Goal: Contribute content: Add original content to the website for others to see

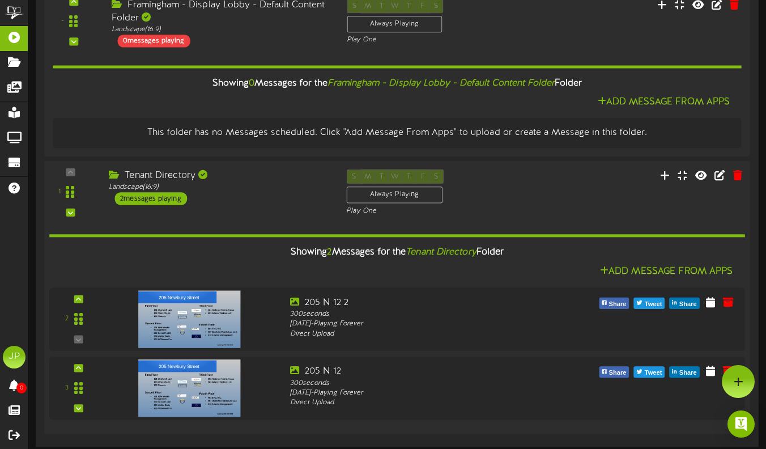
scroll to position [176, 0]
click at [195, 274] on img at bounding box center [187, 319] width 103 height 58
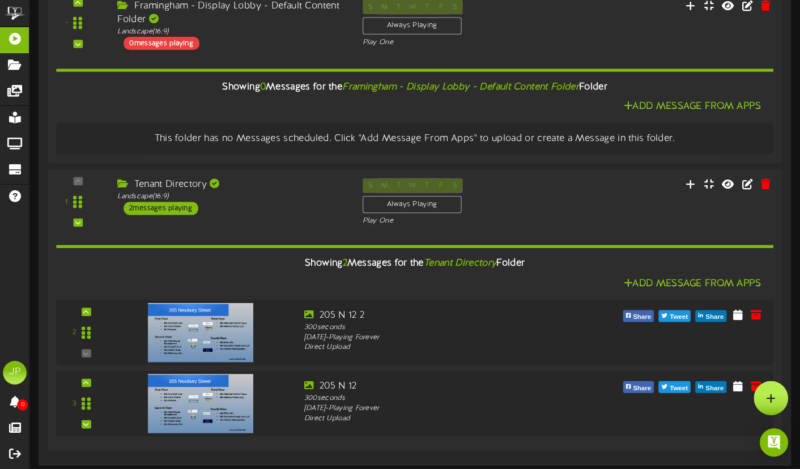
scroll to position [156, 0]
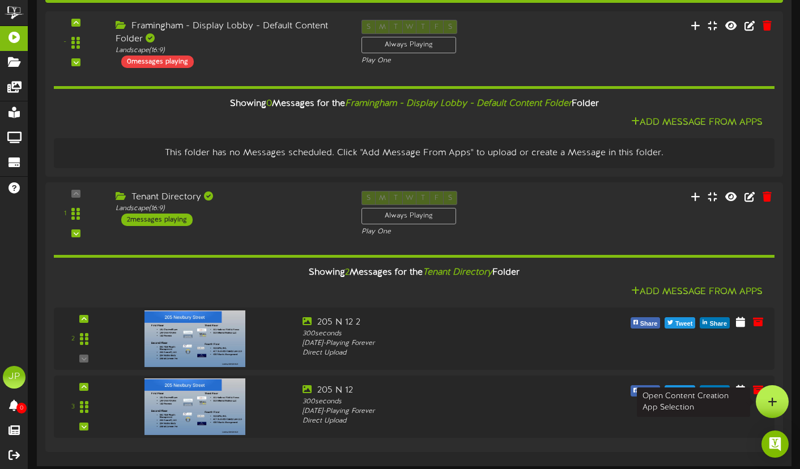
click at [617, 274] on icon at bounding box center [772, 401] width 10 height 10
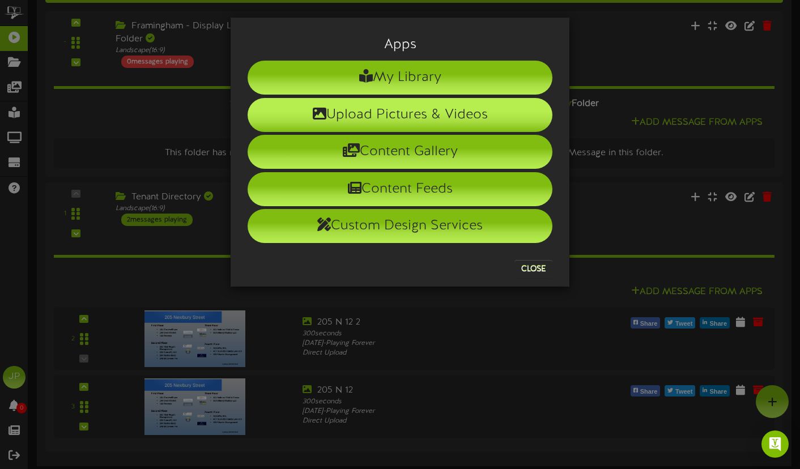
click at [435, 116] on li "Upload Pictures & Videos" at bounding box center [399, 115] width 305 height 34
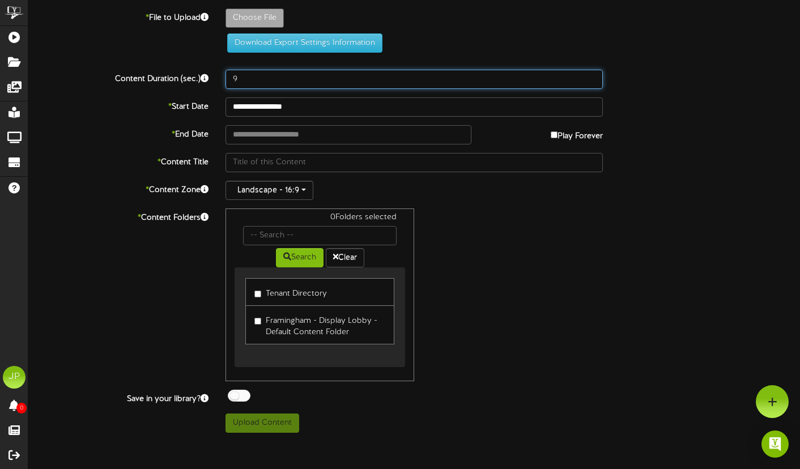
click at [591, 76] on input "9" at bounding box center [413, 79] width 377 height 19
click at [591, 76] on input "10" at bounding box center [413, 79] width 377 height 19
click at [591, 76] on input "11" at bounding box center [413, 79] width 377 height 19
type input "10"
click at [590, 82] on input "10" at bounding box center [413, 79] width 377 height 19
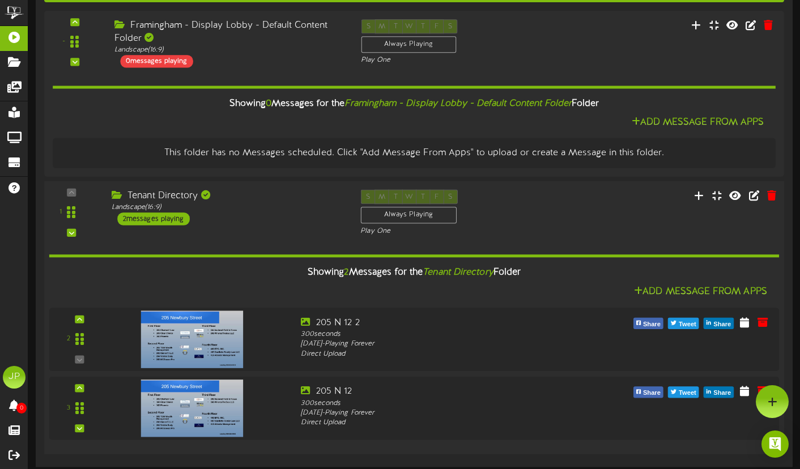
scroll to position [156, 0]
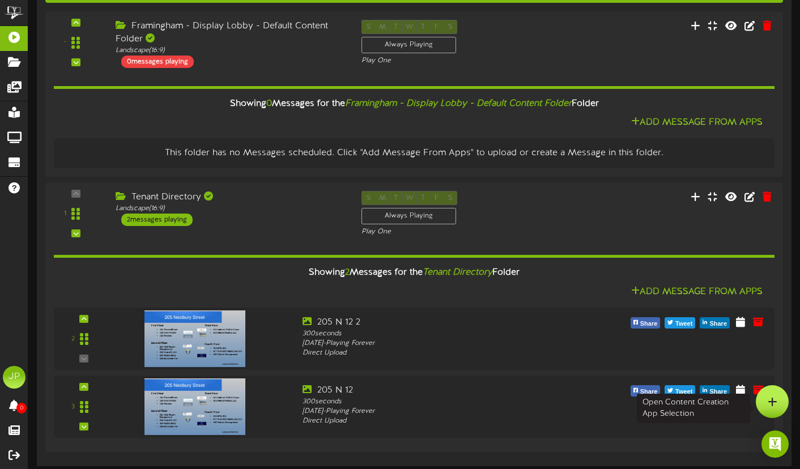
click at [617, 274] on icon at bounding box center [772, 401] width 10 height 10
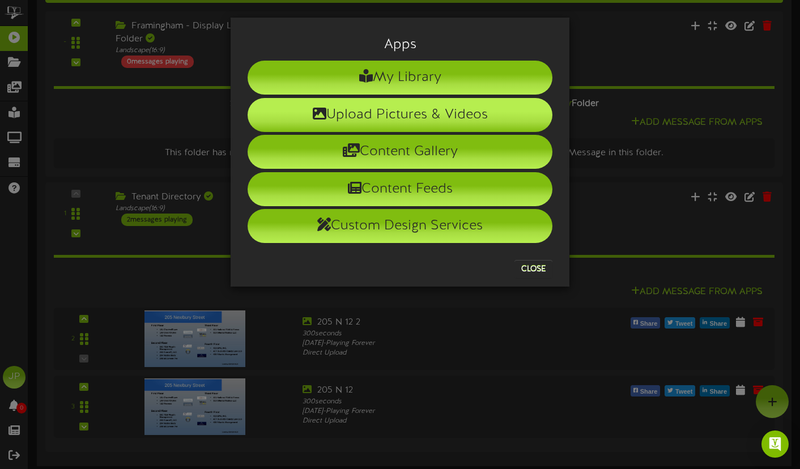
click at [442, 109] on li "Upload Pictures & Videos" at bounding box center [399, 115] width 305 height 34
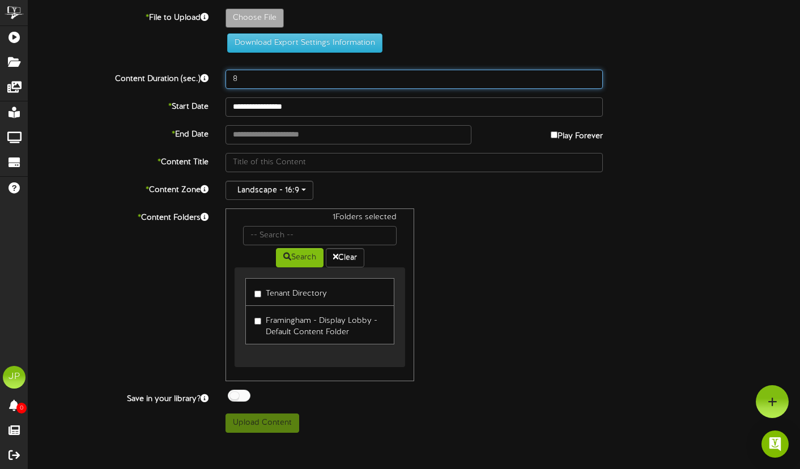
click at [248, 78] on input "8" at bounding box center [413, 79] width 377 height 19
type input "300"
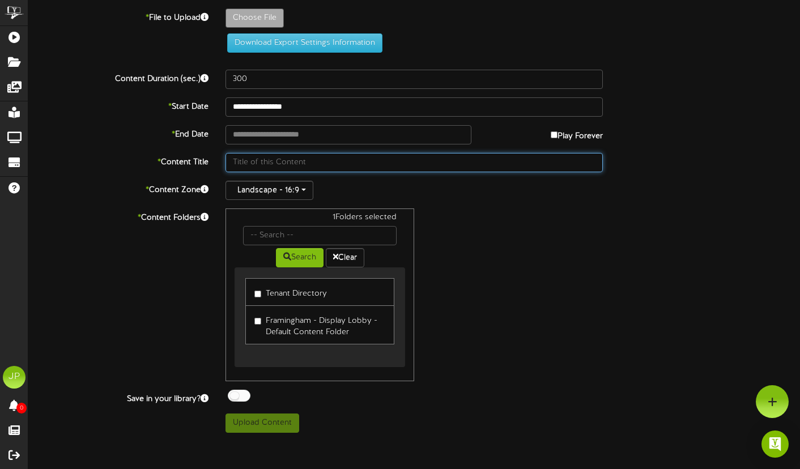
click at [302, 165] on input "text" at bounding box center [413, 162] width 377 height 19
type input "Tenant12"
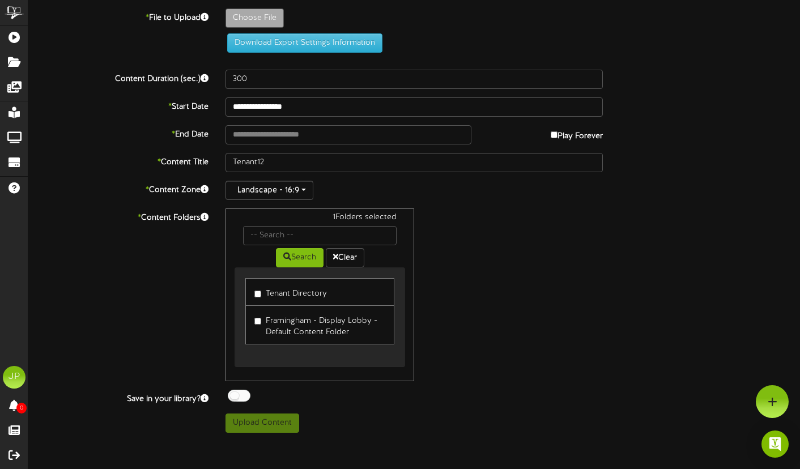
type input "**********"
type input "205N12"
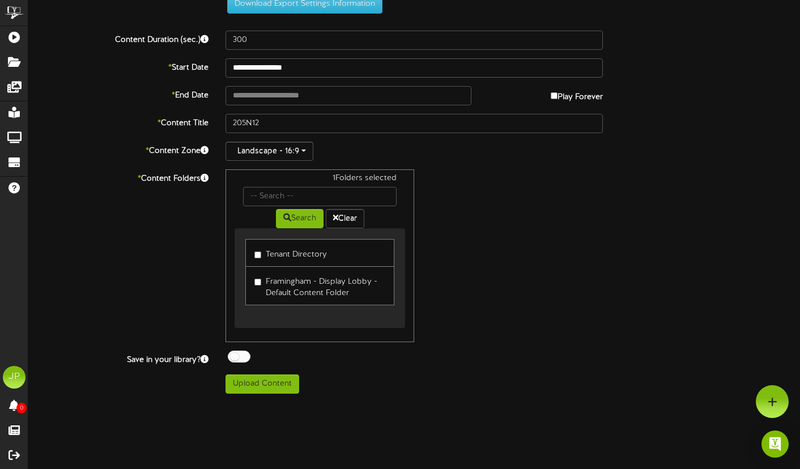
scroll to position [103, 0]
click at [267, 274] on button "Upload Content" at bounding box center [262, 383] width 74 height 19
type input "**********"
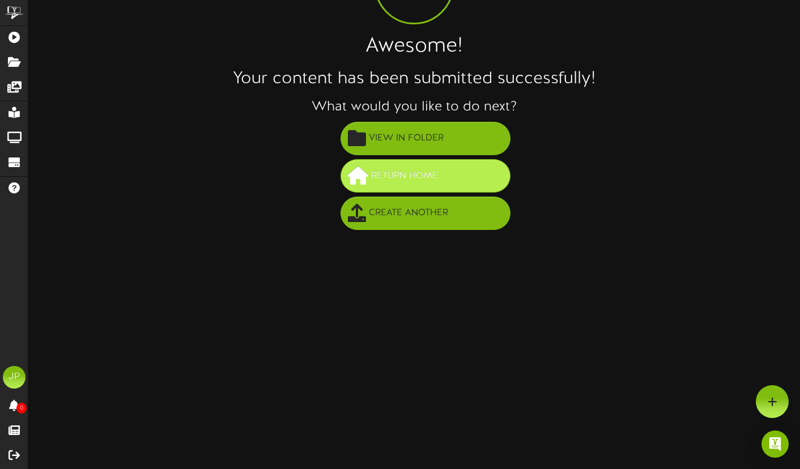
click at [418, 182] on span "Return Home" at bounding box center [404, 175] width 72 height 19
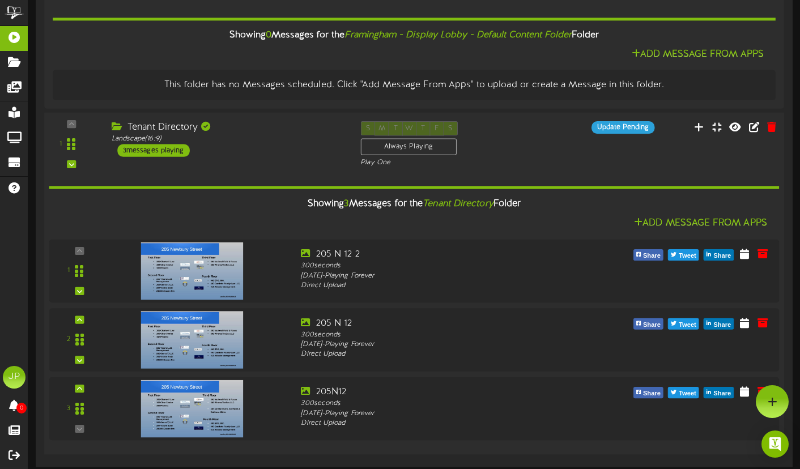
scroll to position [224, 0]
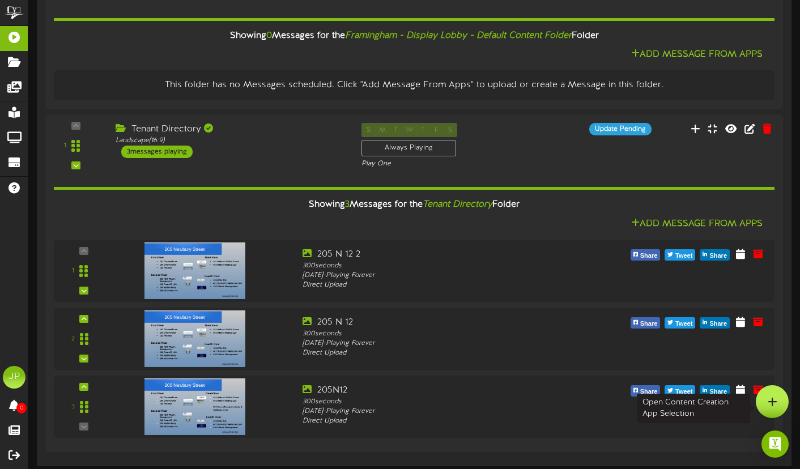
click at [771, 396] on icon at bounding box center [772, 401] width 10 height 10
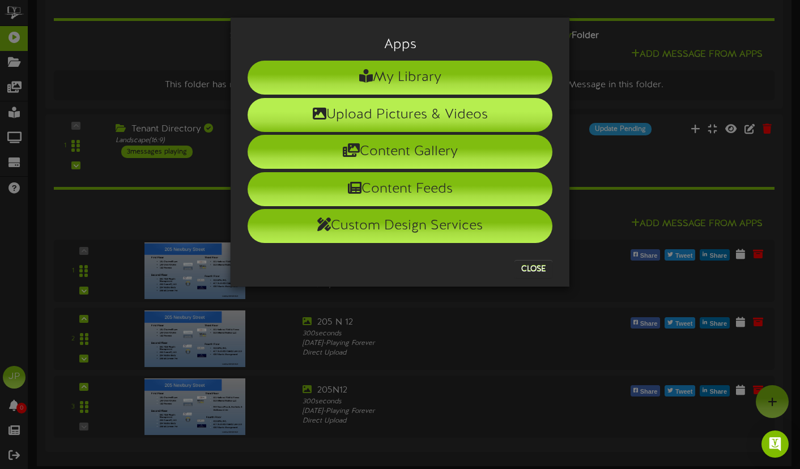
click at [396, 113] on li "Upload Pictures & Videos" at bounding box center [399, 115] width 305 height 34
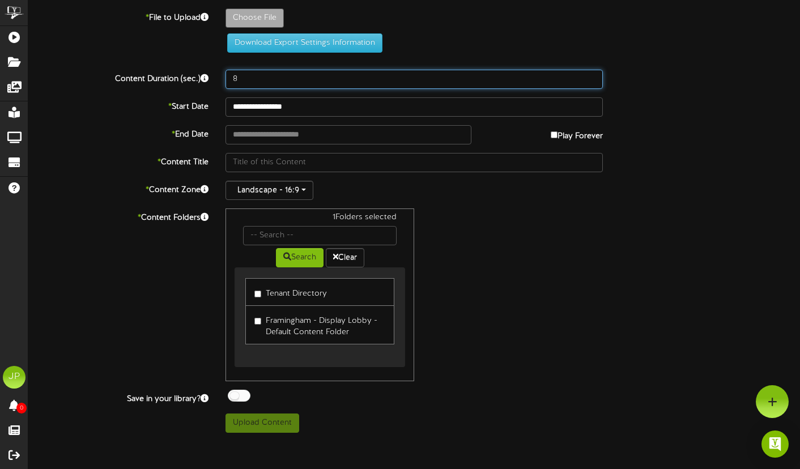
click at [249, 79] on input "8" at bounding box center [413, 79] width 377 height 19
type input "300"
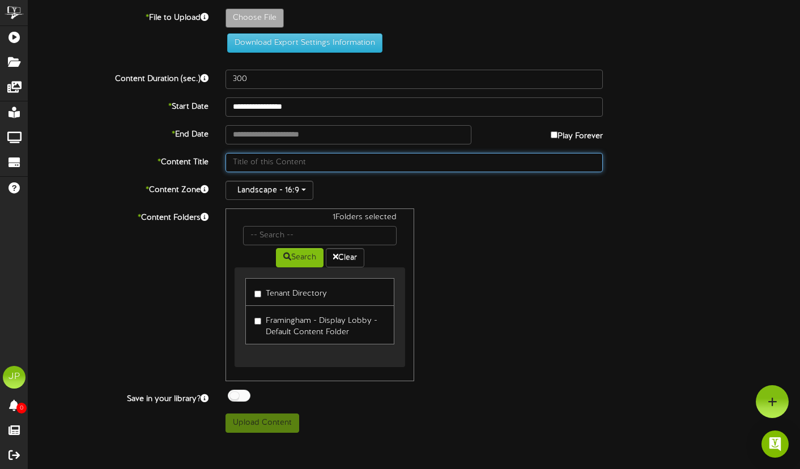
click at [294, 166] on input "text" at bounding box center [413, 162] width 377 height 19
type input "205T12"
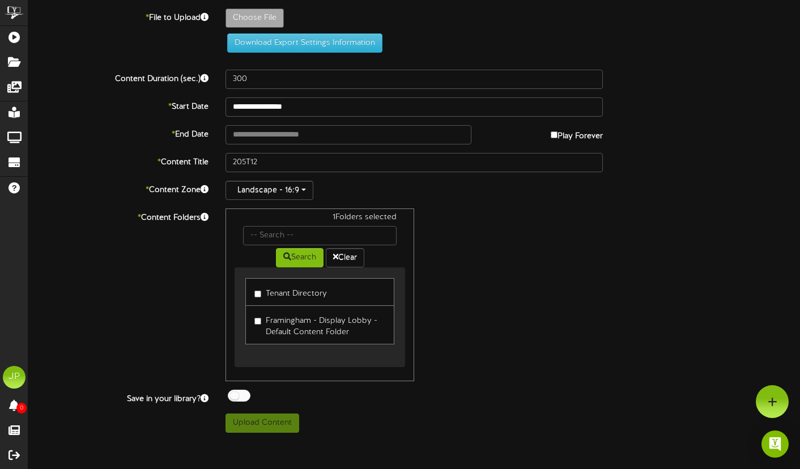
type input "**********"
type input "205N12"
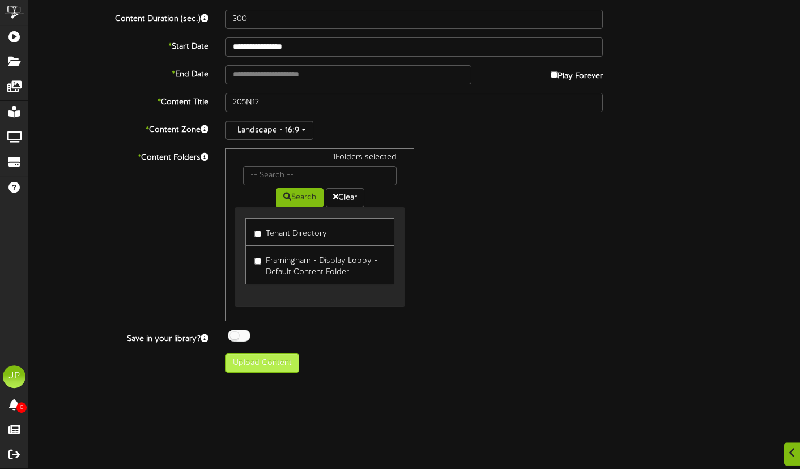
scroll to position [127, 0]
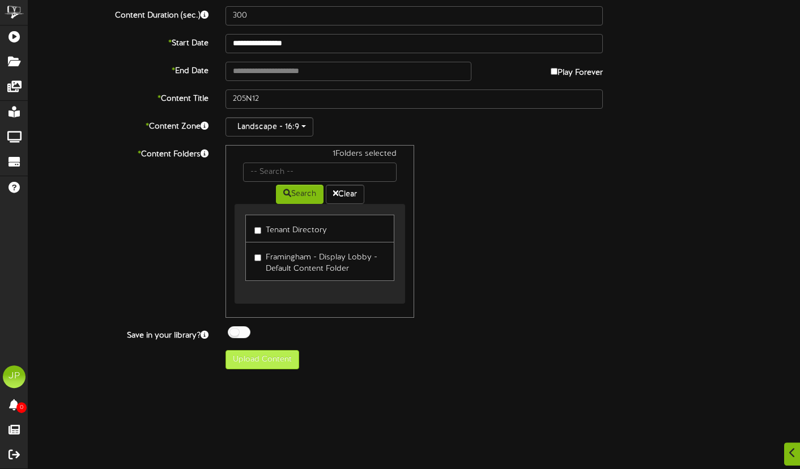
click at [244, 358] on button "Upload Content" at bounding box center [262, 360] width 74 height 19
type input "**********"
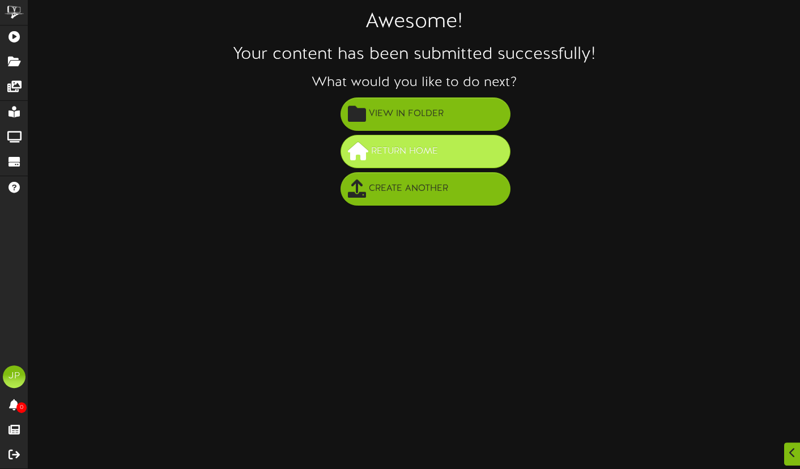
click at [430, 153] on span "Return Home" at bounding box center [404, 152] width 72 height 19
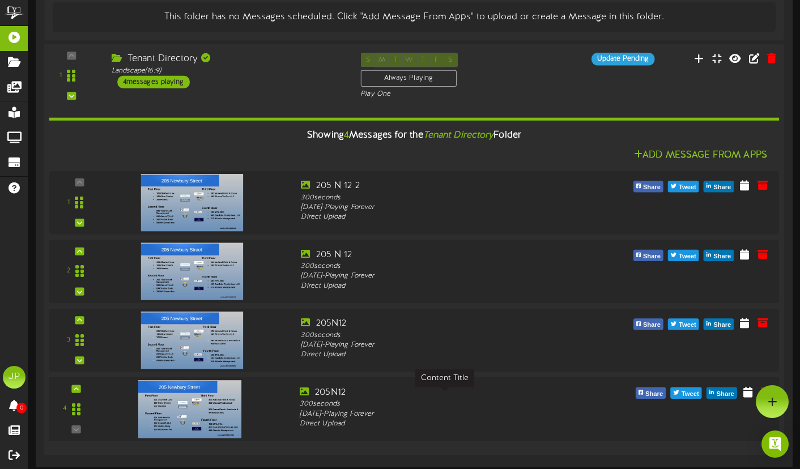
scroll to position [291, 0]
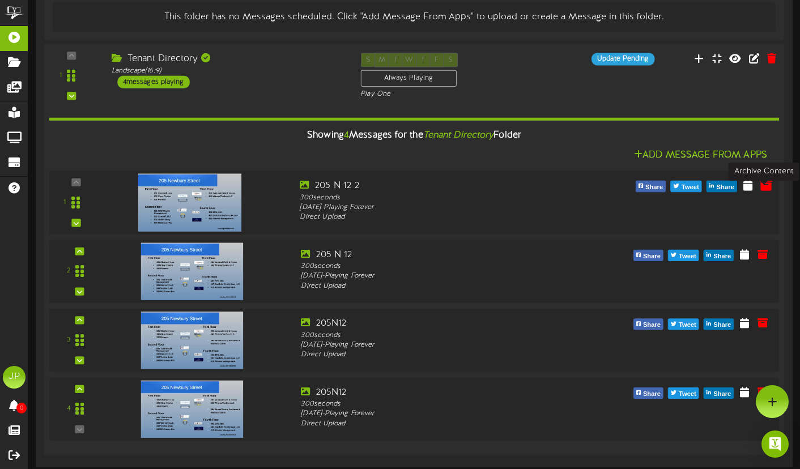
click at [764, 184] on icon at bounding box center [765, 184] width 12 height 12
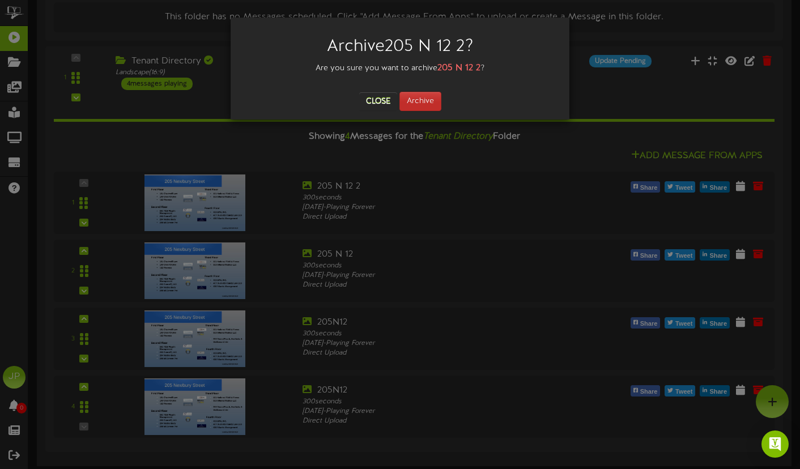
click at [418, 98] on button "Archive" at bounding box center [420, 101] width 42 height 19
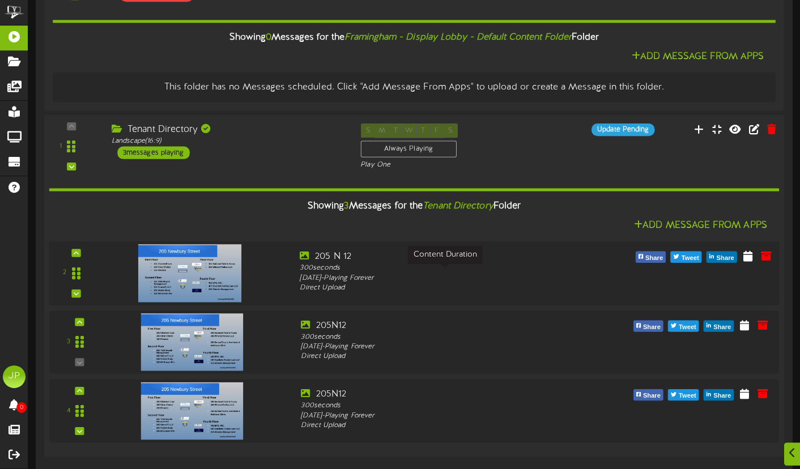
scroll to position [221, 0]
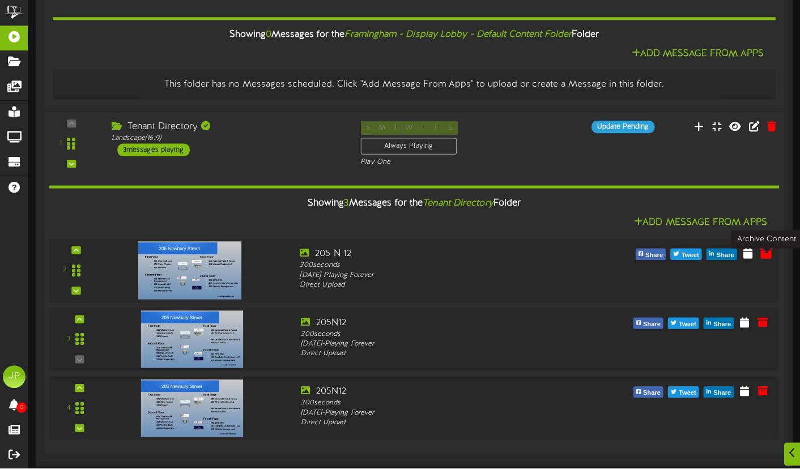
click at [766, 253] on icon at bounding box center [765, 253] width 12 height 12
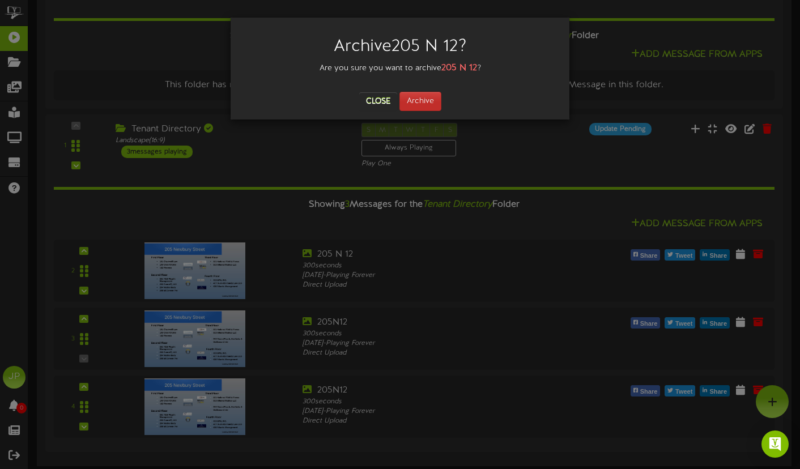
click at [417, 103] on button "Archive" at bounding box center [420, 101] width 42 height 19
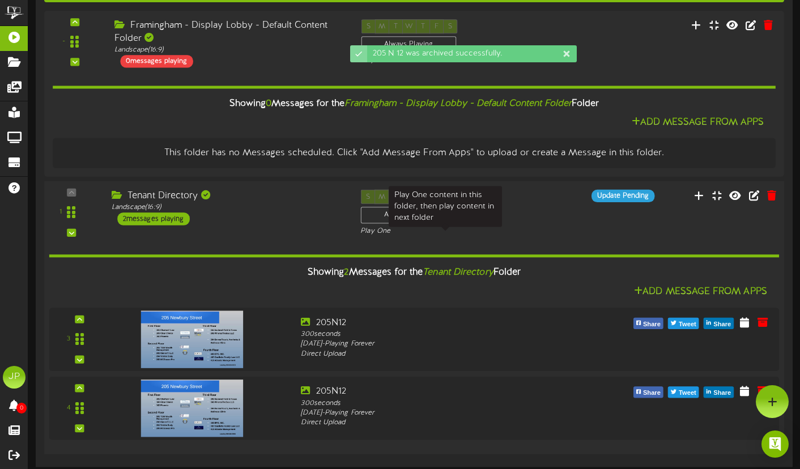
scroll to position [156, 0]
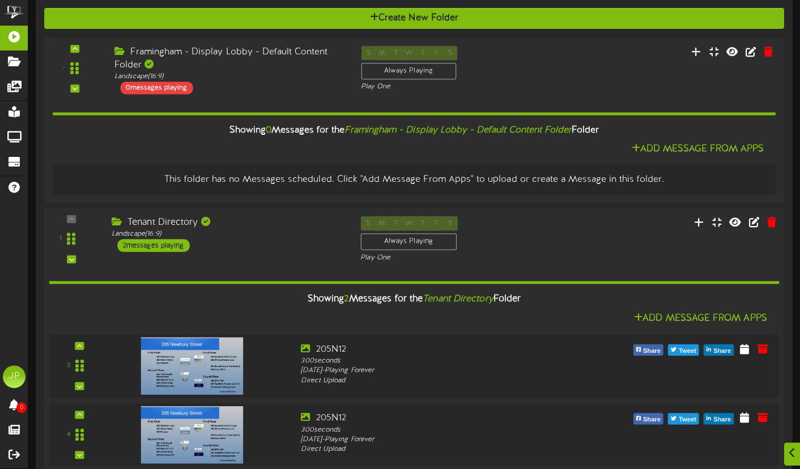
scroll to position [122, 0]
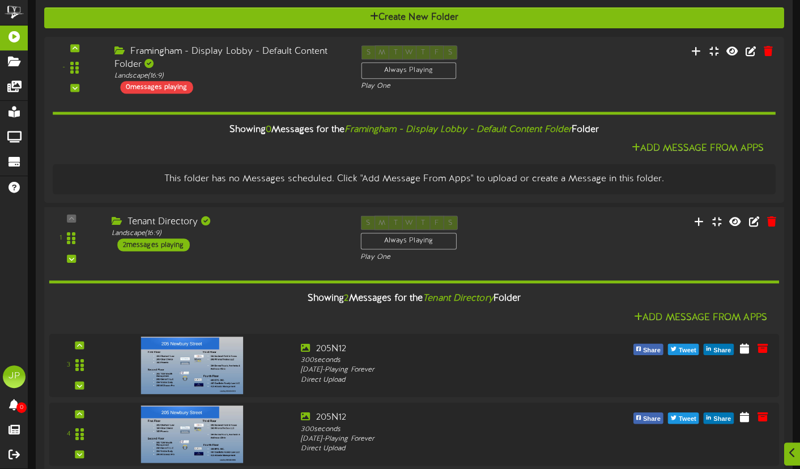
click at [144, 249] on div "2 messages playing" at bounding box center [153, 246] width 72 height 12
click at [166, 249] on div "2 messages playing" at bounding box center [153, 246] width 72 height 12
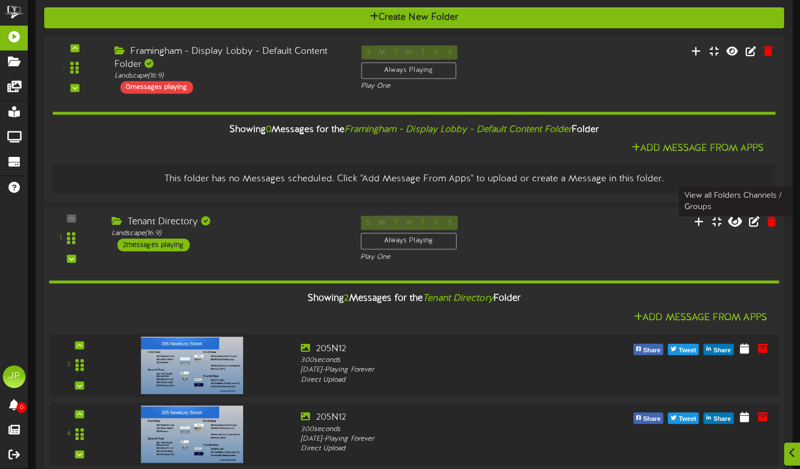
click at [735, 224] on icon at bounding box center [735, 222] width 14 height 12
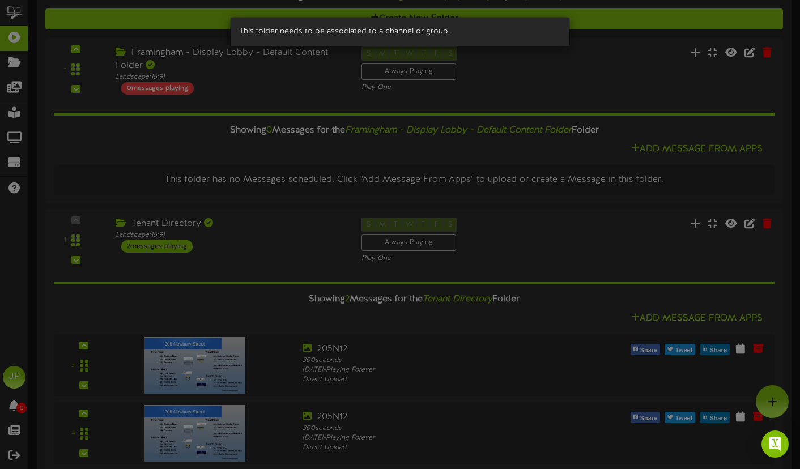
click at [621, 242] on div "This folder needs to be associated to a channel or group." at bounding box center [400, 234] width 800 height 469
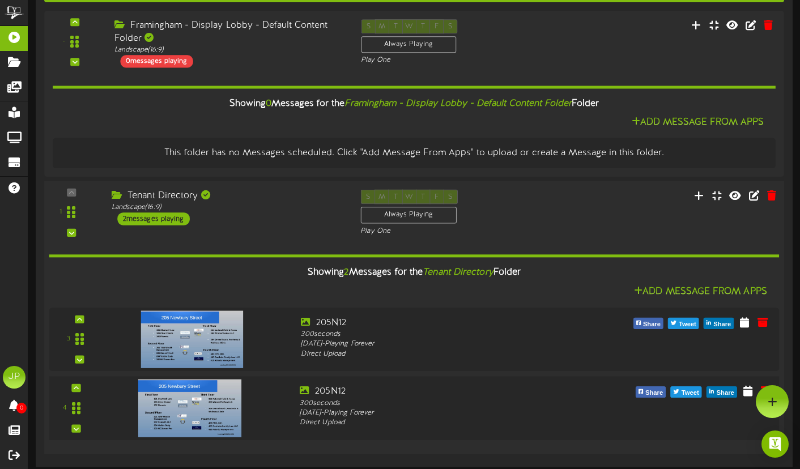
scroll to position [156, 0]
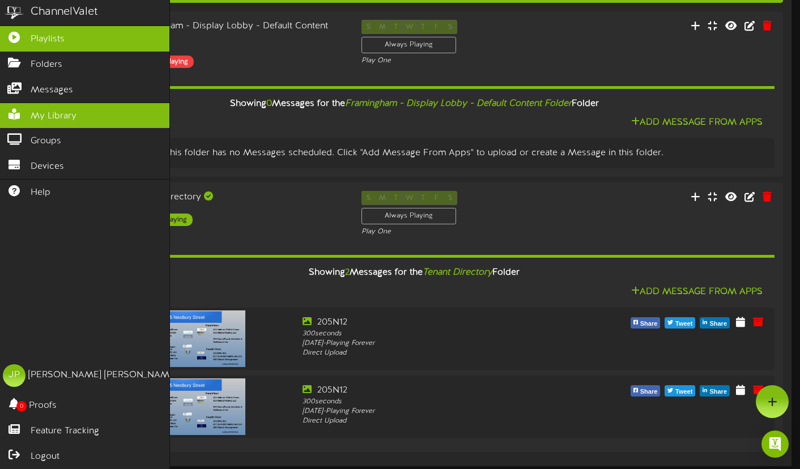
click at [26, 113] on icon at bounding box center [14, 113] width 28 height 8
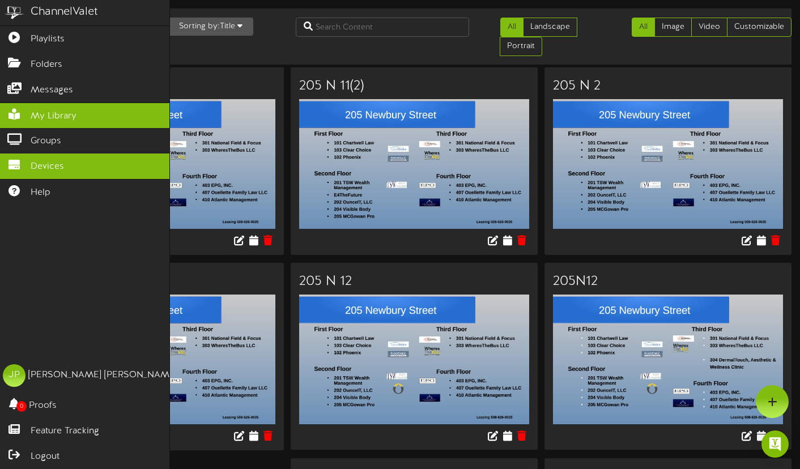
click at [28, 165] on link "Devices" at bounding box center [84, 165] width 169 height 25
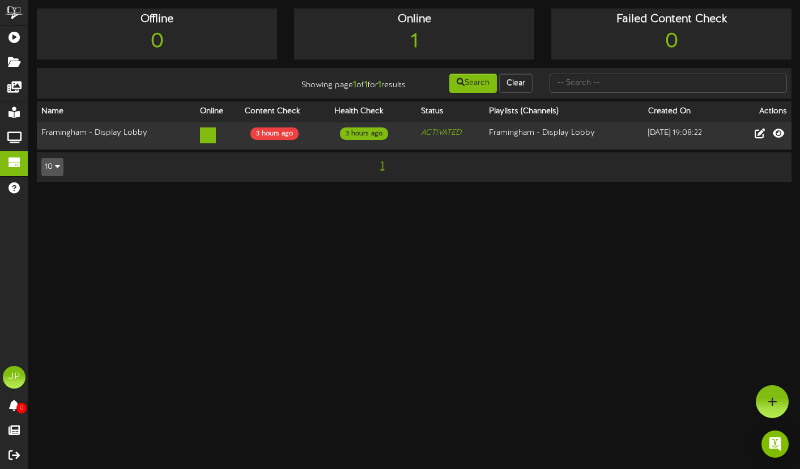
click at [249, 193] on html "ChannelValet Playlists Folders Messages My Library Groups Devices Help JP [PERS…" at bounding box center [400, 96] width 800 height 193
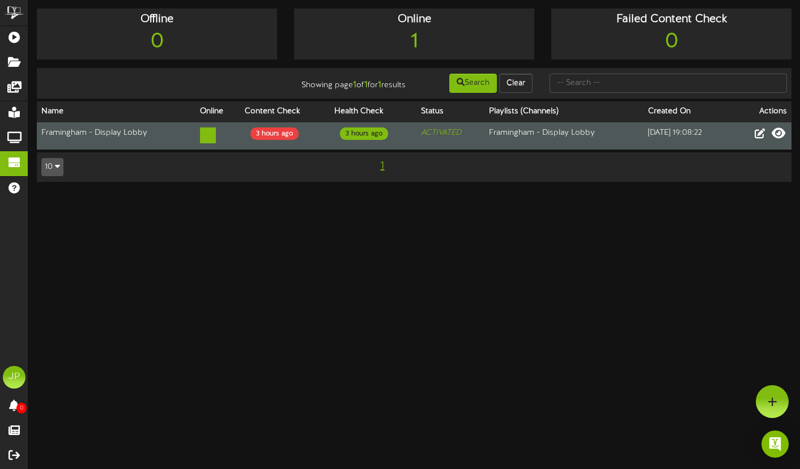
click at [780, 139] on icon at bounding box center [778, 133] width 14 height 12
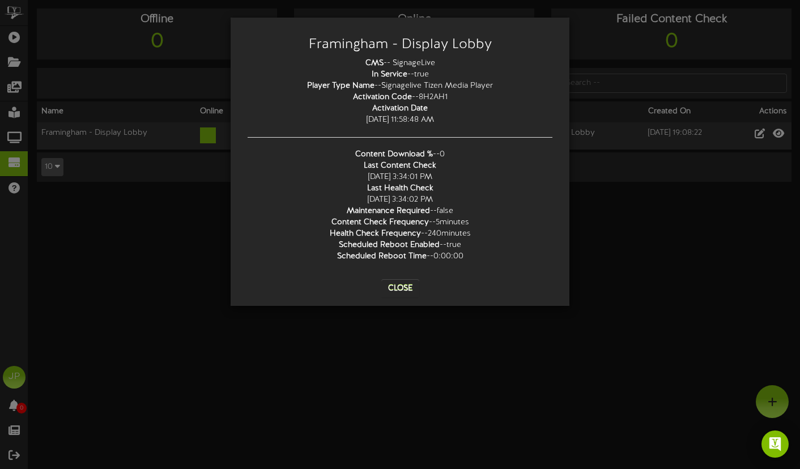
click at [403, 289] on button "Close" at bounding box center [400, 288] width 38 height 18
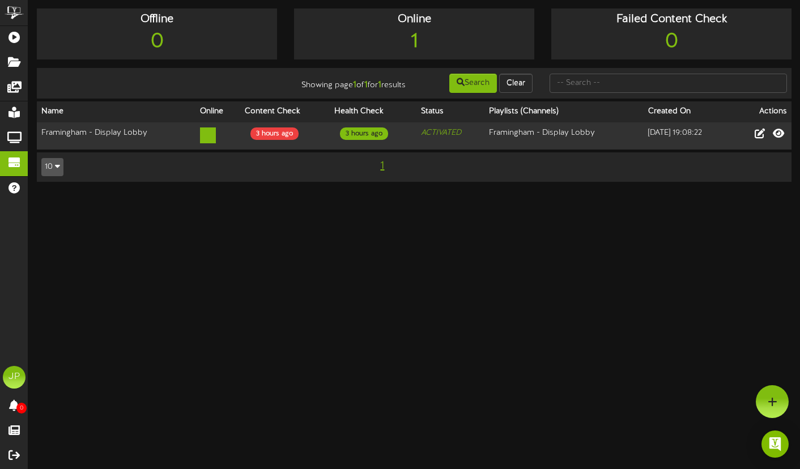
click at [158, 193] on html "ChannelValet Playlists Folders Messages My Library Groups Devices Help JP [PERS…" at bounding box center [400, 96] width 800 height 193
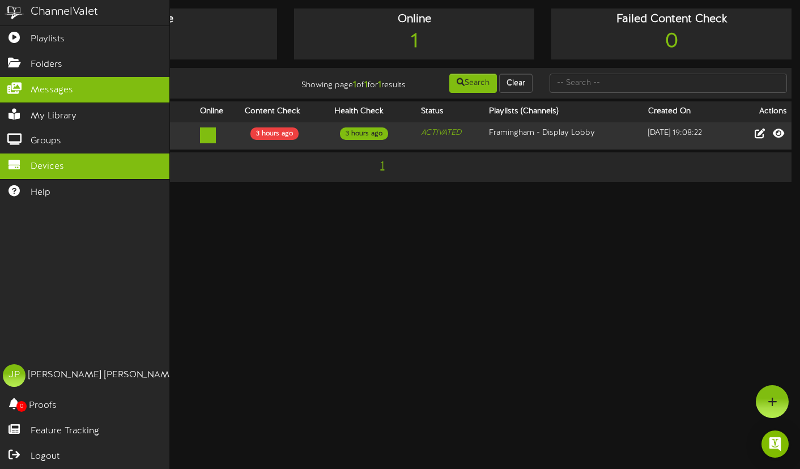
click at [14, 84] on icon at bounding box center [14, 87] width 28 height 8
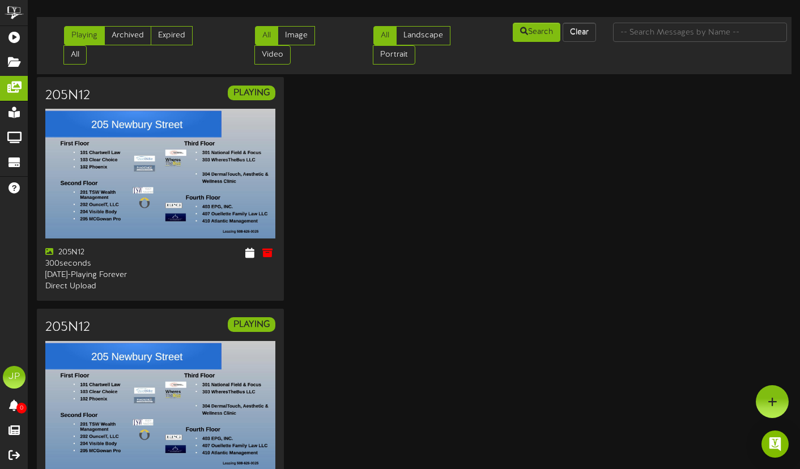
click at [139, 388] on html "ChannelValet Playlists Folders Messages My Library Groups Devices Help JP [PERS…" at bounding box center [400, 292] width 800 height 584
